Goal: Find specific page/section: Find specific page/section

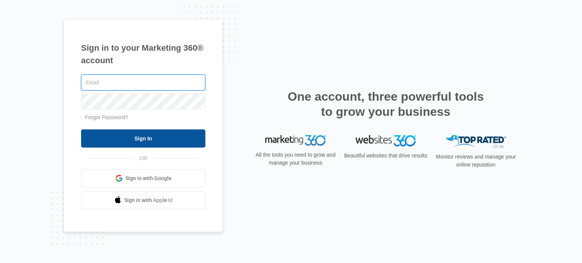
type input "[EMAIL_ADDRESS][DOMAIN_NAME]"
click at [171, 143] on input "Sign In" at bounding box center [143, 139] width 124 height 18
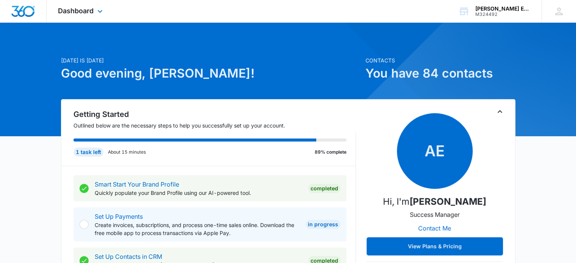
click at [94, 10] on div "Dashboard Apps Reputation Websites Forms CRM Email Social Payments POS Content …" at bounding box center [81, 11] width 69 height 22
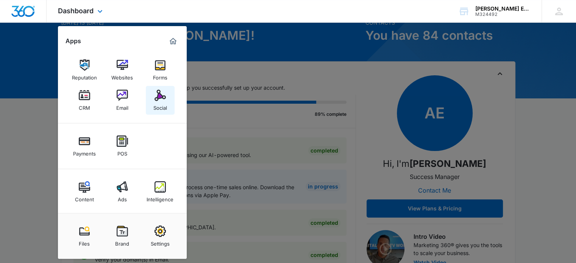
click at [158, 107] on div "Social" at bounding box center [161, 106] width 14 height 10
